Goal: Task Accomplishment & Management: Manage account settings

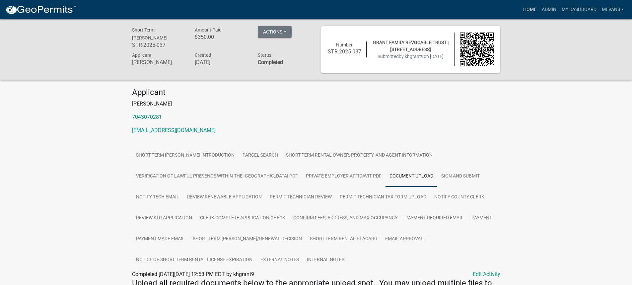
click at [504, 11] on link "Home" at bounding box center [529, 9] width 19 height 13
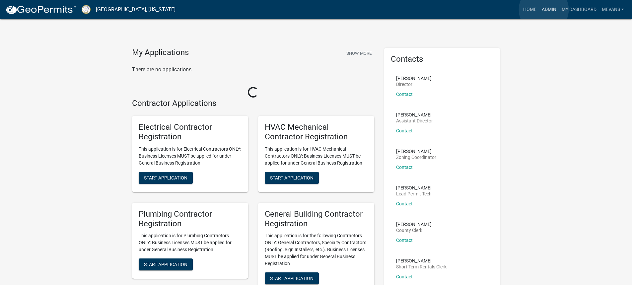
click at [504, 10] on link "Admin" at bounding box center [549, 9] width 20 height 13
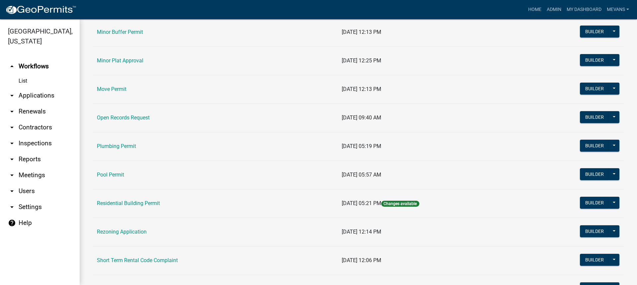
scroll to position [729, 0]
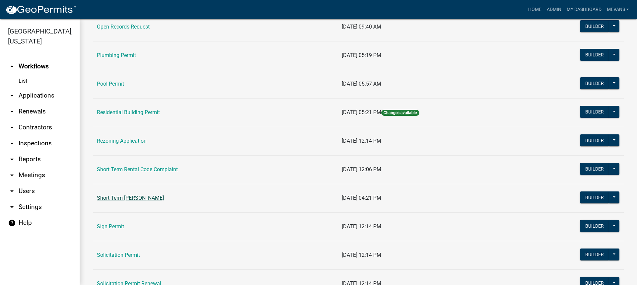
click at [158, 200] on link "Short Term [PERSON_NAME]" at bounding box center [130, 198] width 67 height 6
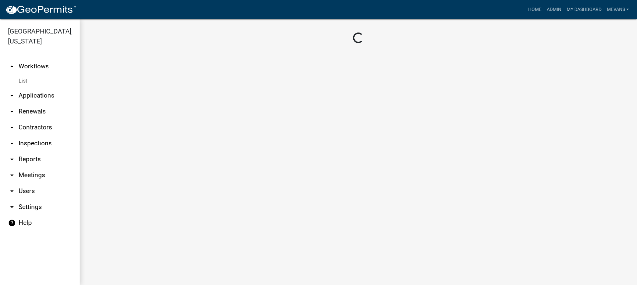
click at [158, 200] on main "Loading..." at bounding box center [358, 152] width 557 height 266
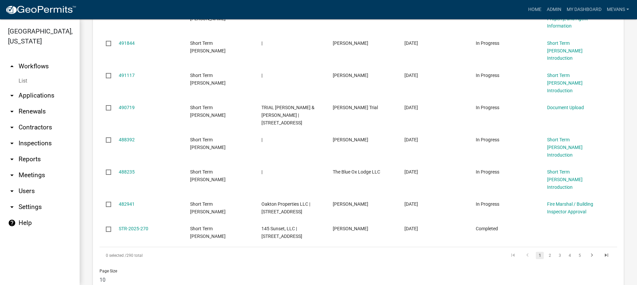
scroll to position [559, 0]
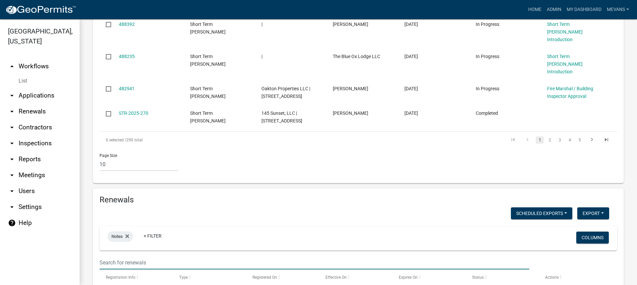
click at [126, 245] on input "text" at bounding box center [313, 263] width 429 height 14
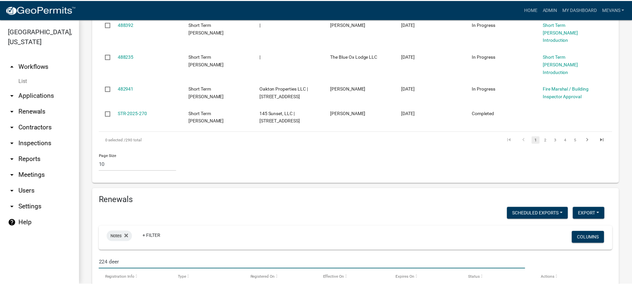
scroll to position [593, 0]
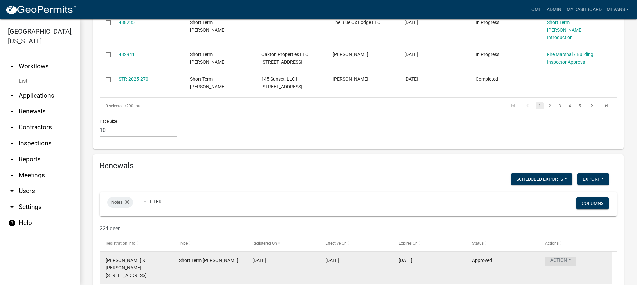
type input "224 deer"
click at [504, 245] on button "Action" at bounding box center [560, 262] width 31 height 10
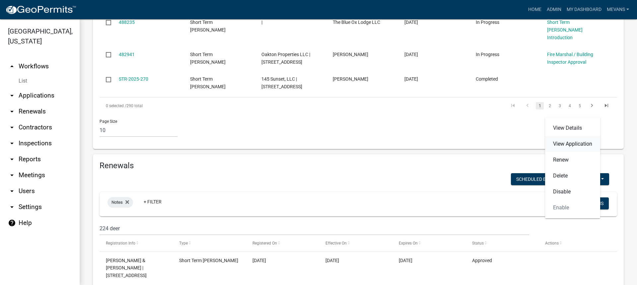
click at [504, 146] on link "View Application" at bounding box center [572, 144] width 55 height 16
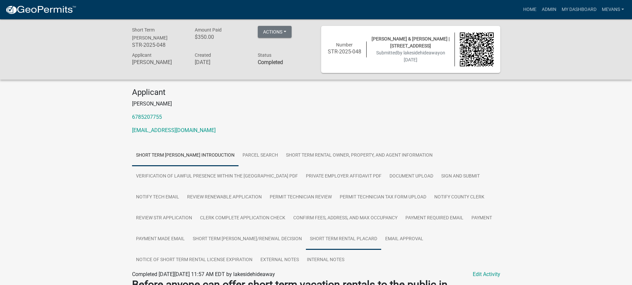
click at [357, 238] on link "Short Term Rental Placard" at bounding box center [343, 238] width 75 height 21
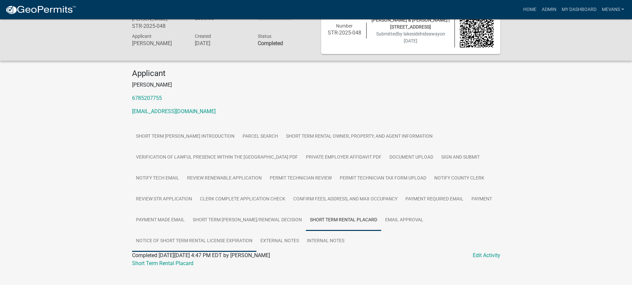
scroll to position [29, 0]
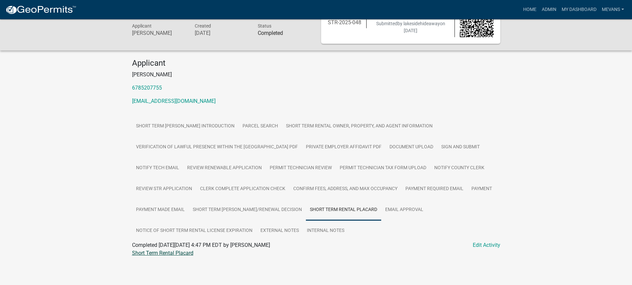
click at [153, 245] on link "Short Term Rental Placard" at bounding box center [162, 253] width 61 height 6
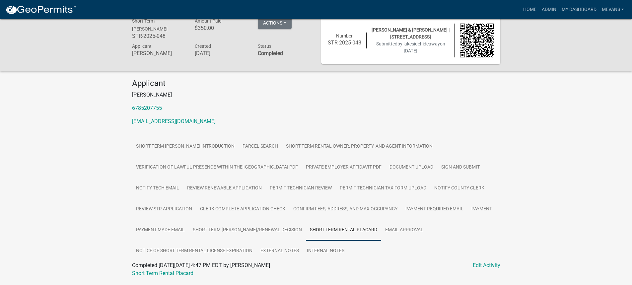
scroll to position [0, 0]
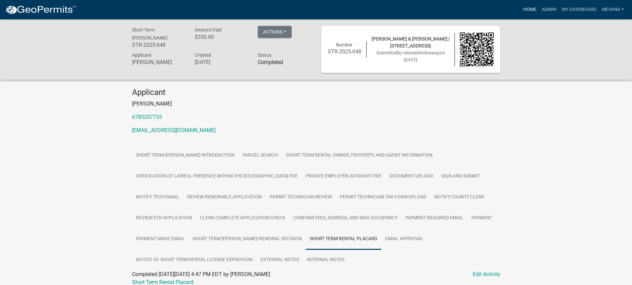
click at [504, 8] on link "Home" at bounding box center [529, 9] width 19 height 13
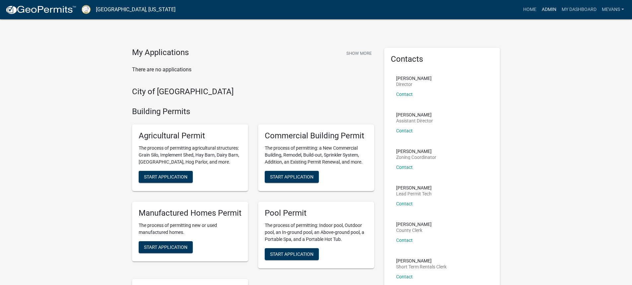
click at [504, 8] on link "Admin" at bounding box center [549, 9] width 20 height 13
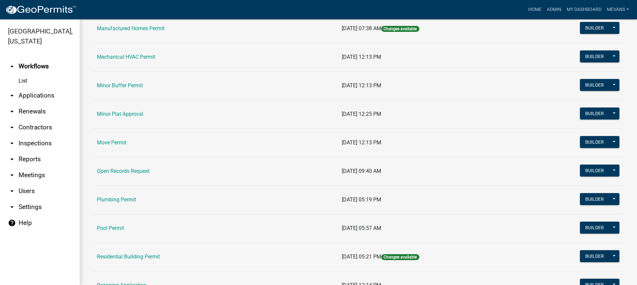
scroll to position [696, 0]
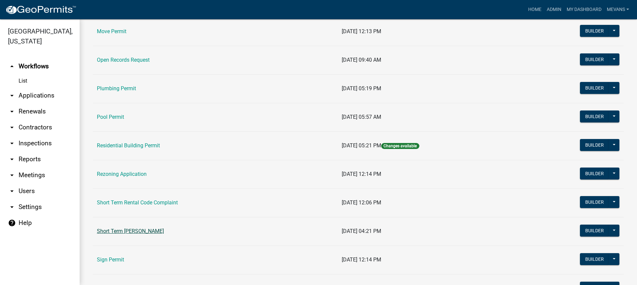
click at [128, 232] on link "Short Term [PERSON_NAME]" at bounding box center [130, 231] width 67 height 6
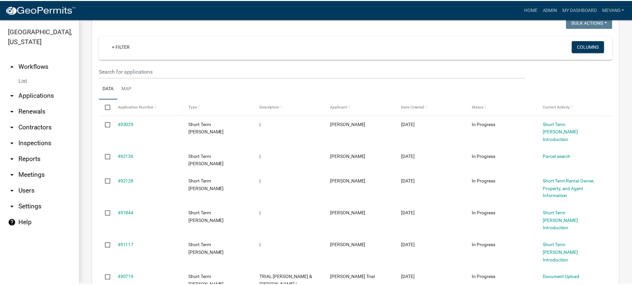
scroll to position [259, 0]
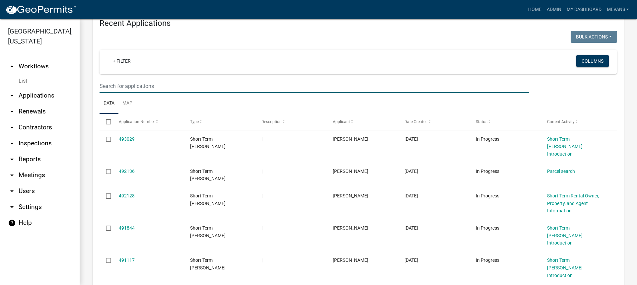
click at [146, 88] on input "text" at bounding box center [313, 86] width 429 height 14
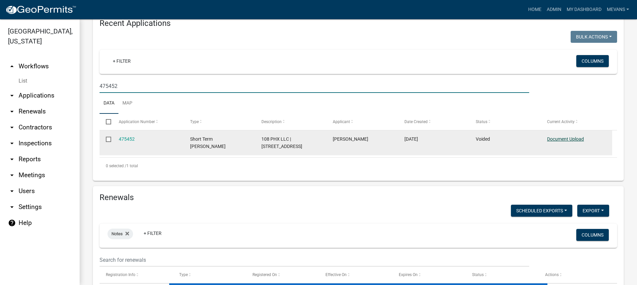
type input "475452"
click at [504, 138] on link "Document Upload" at bounding box center [565, 138] width 37 height 5
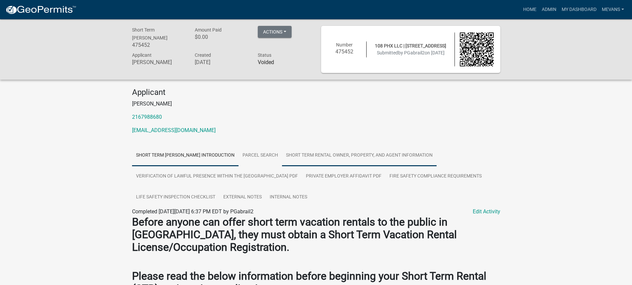
click at [371, 153] on link "Short Term Rental Owner, Property, and Agent Information" at bounding box center [359, 155] width 154 height 21
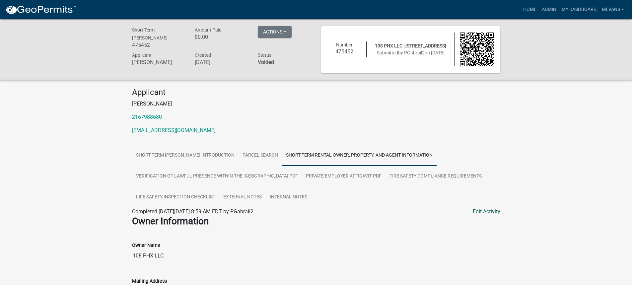
click at [484, 214] on link "Edit Activity" at bounding box center [486, 212] width 28 height 8
click at [484, 212] on body "Internet Explorer does NOT work with GeoPermits. Get a new browser for more sec…" at bounding box center [316, 161] width 632 height 285
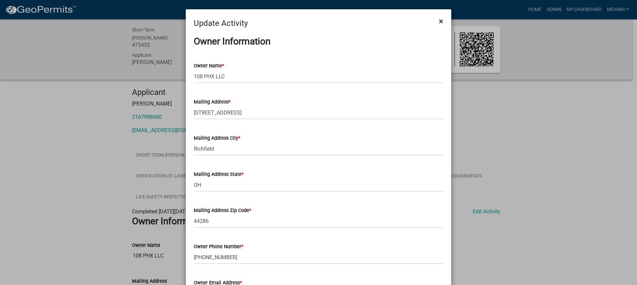
click at [439, 23] on span "×" at bounding box center [441, 21] width 4 height 9
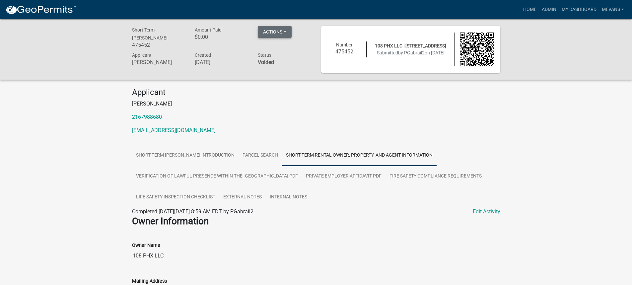
click at [271, 33] on button "Actions" at bounding box center [275, 32] width 34 height 12
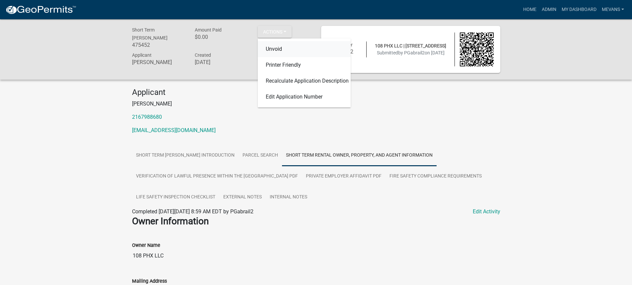
click at [270, 50] on link "Unvoid" at bounding box center [304, 49] width 93 height 16
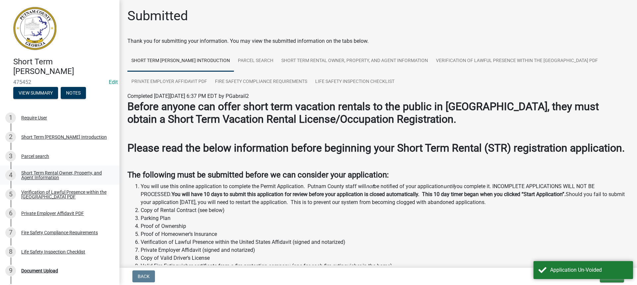
click at [43, 168] on link "4 Short Term Rental Owner, Property, and Agent Information" at bounding box center [59, 174] width 119 height 19
